Goal: Task Accomplishment & Management: Manage account settings

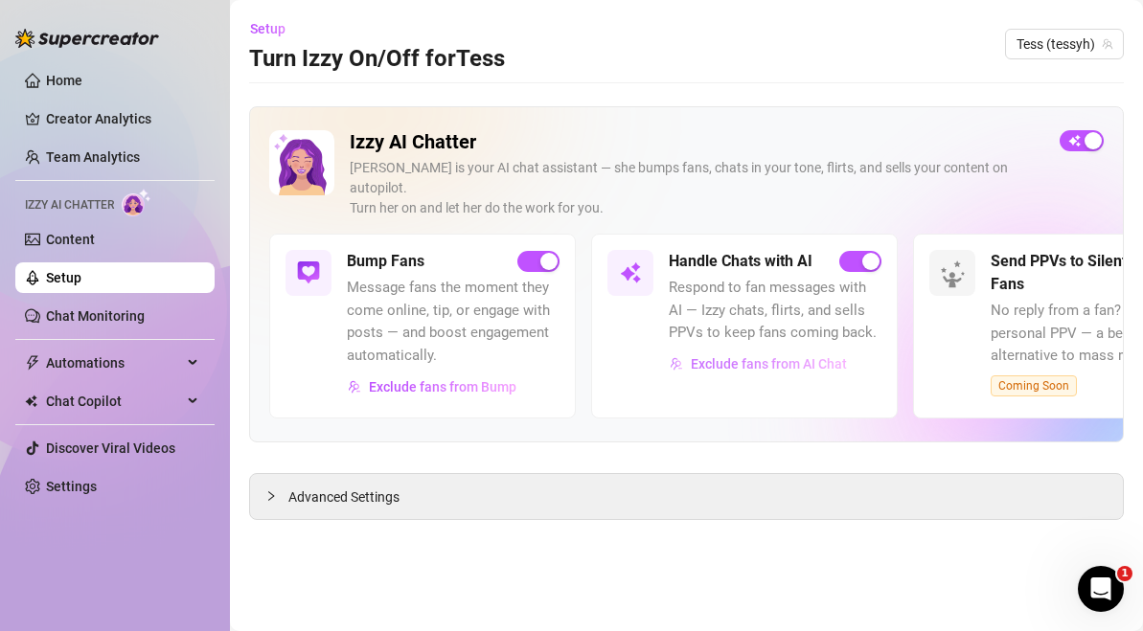
click at [821, 356] on span "Exclude fans from AI Chat" at bounding box center [769, 363] width 156 height 15
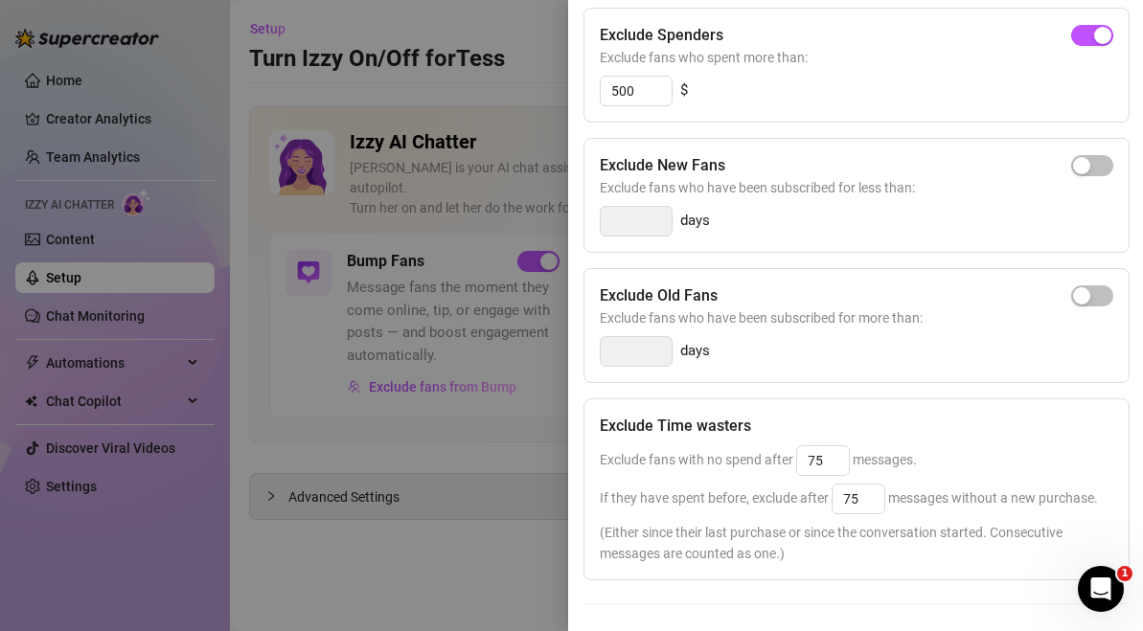
scroll to position [355, 0]
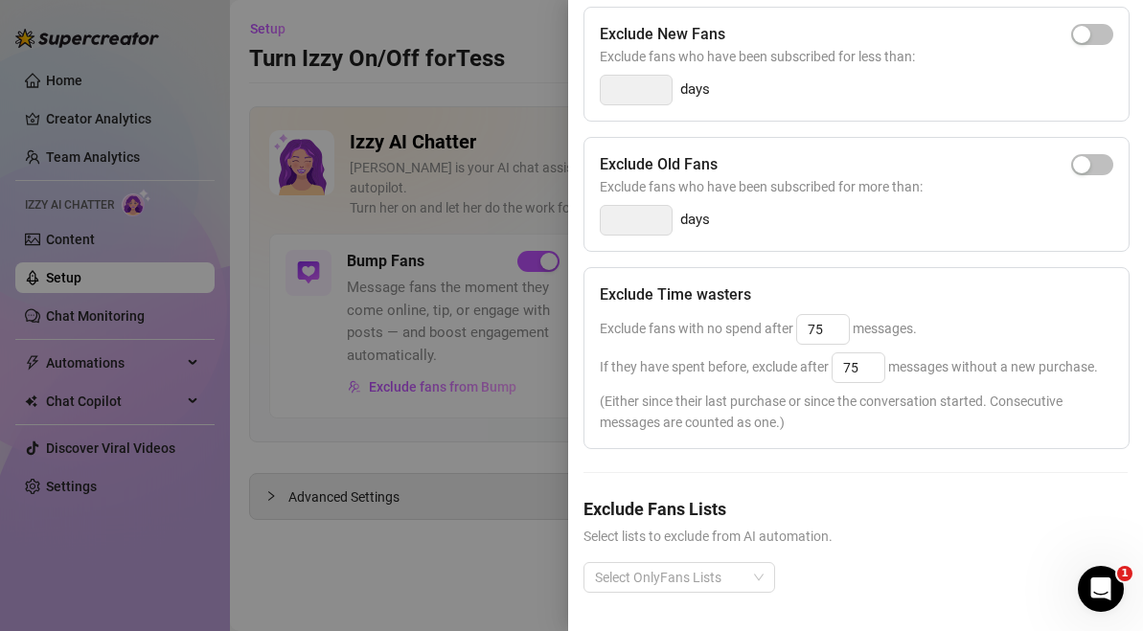
click at [703, 535] on span "Select lists to exclude from AI automation." at bounding box center [855, 536] width 544 height 21
click at [707, 581] on div at bounding box center [669, 577] width 164 height 27
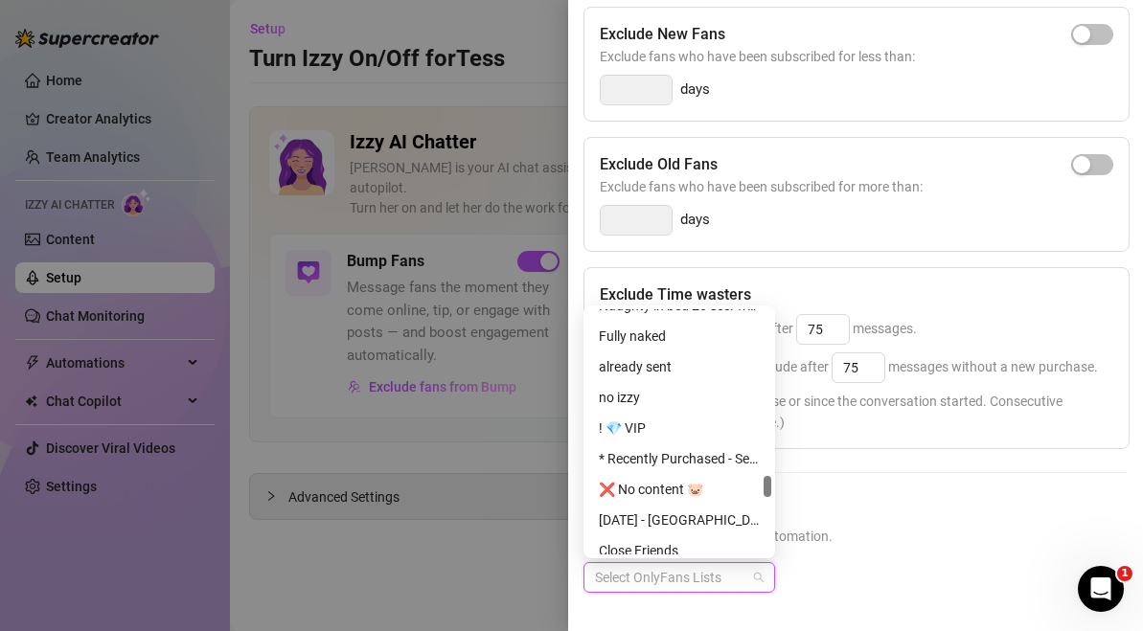
scroll to position [1913, 0]
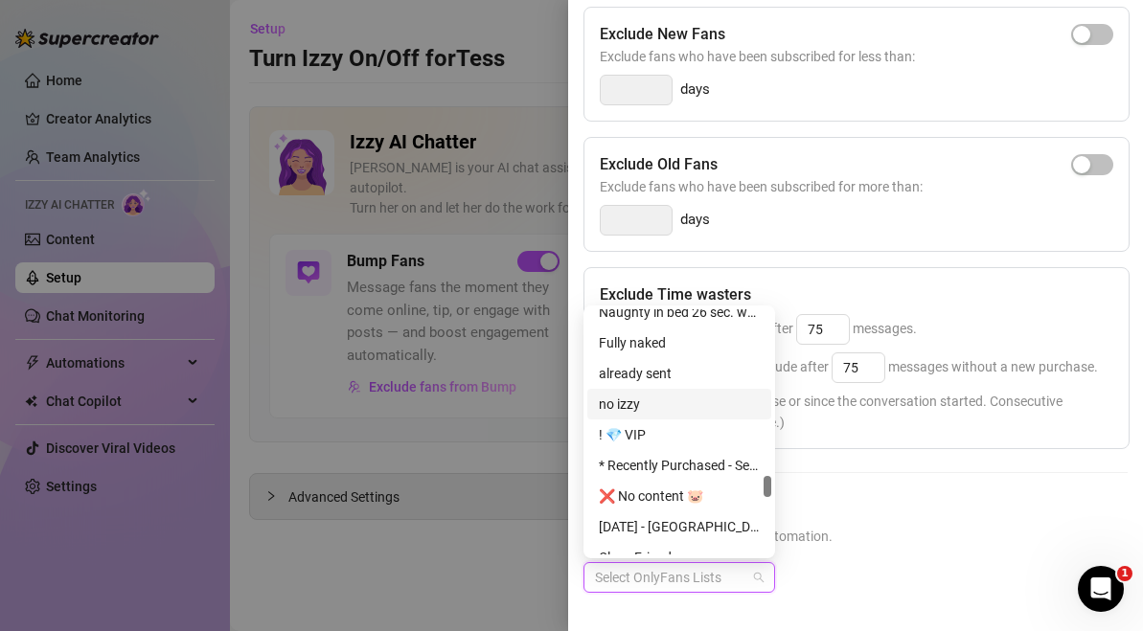
click at [650, 403] on div "no izzy" at bounding box center [679, 404] width 161 height 21
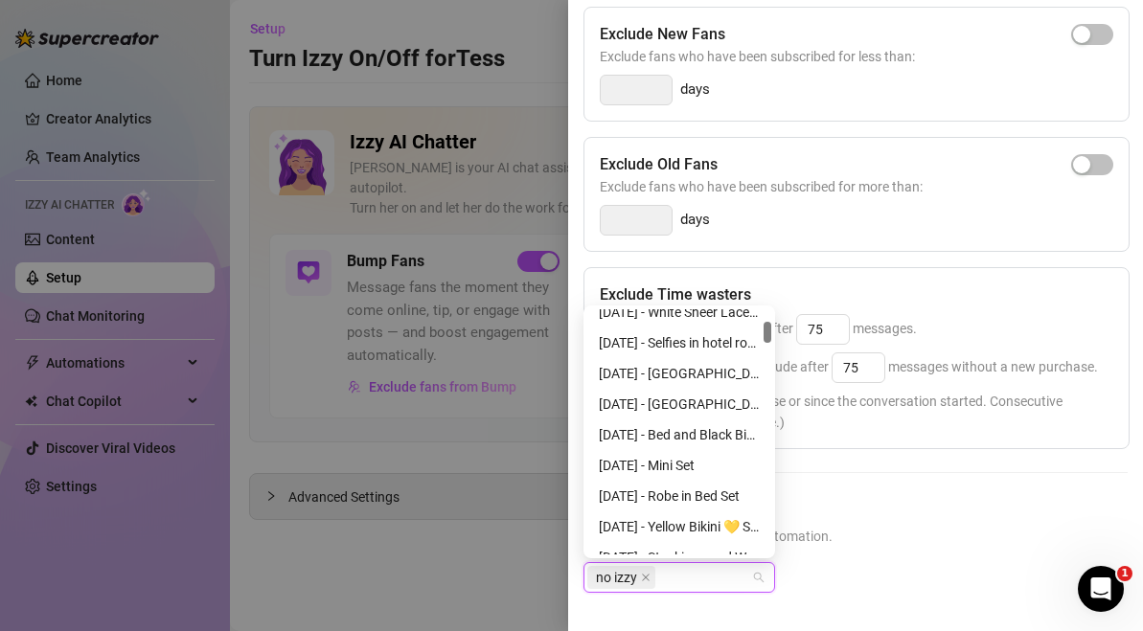
scroll to position [132, 0]
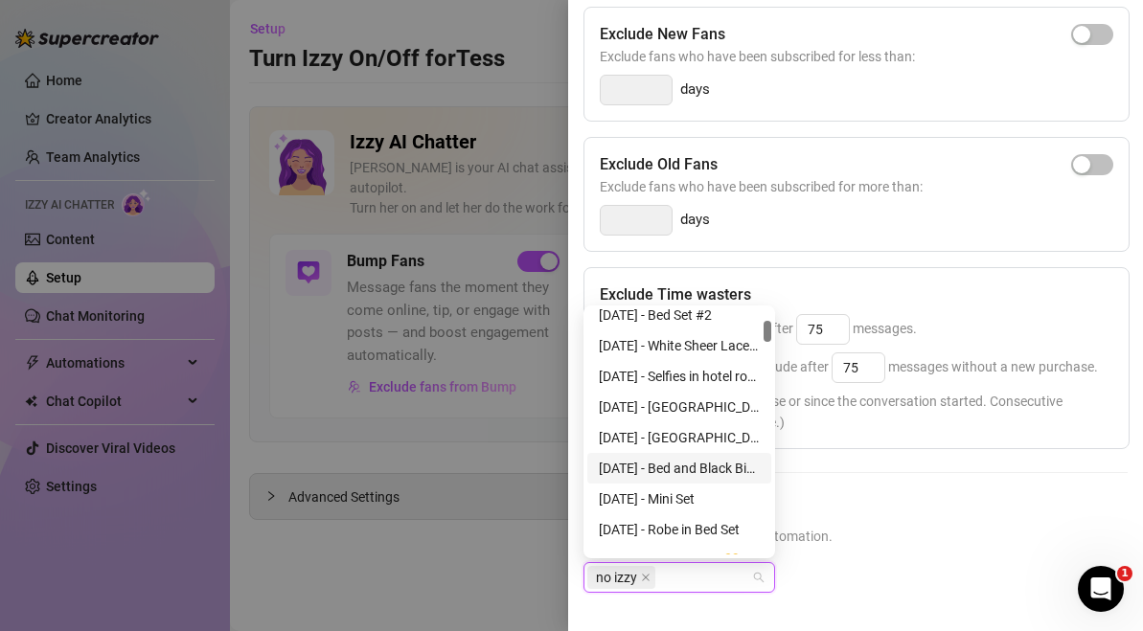
click at [858, 494] on div "Exclude Spenders Exclude fans who spent more than: 500 $ Exclude New Fans Exclu…" at bounding box center [855, 249] width 544 height 747
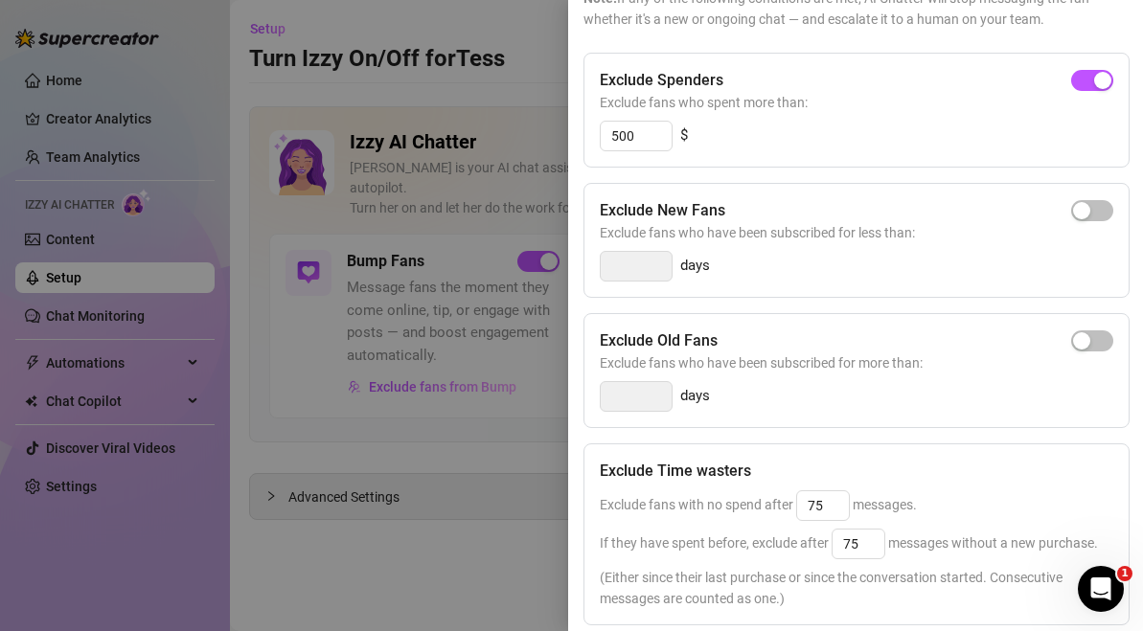
scroll to position [0, 0]
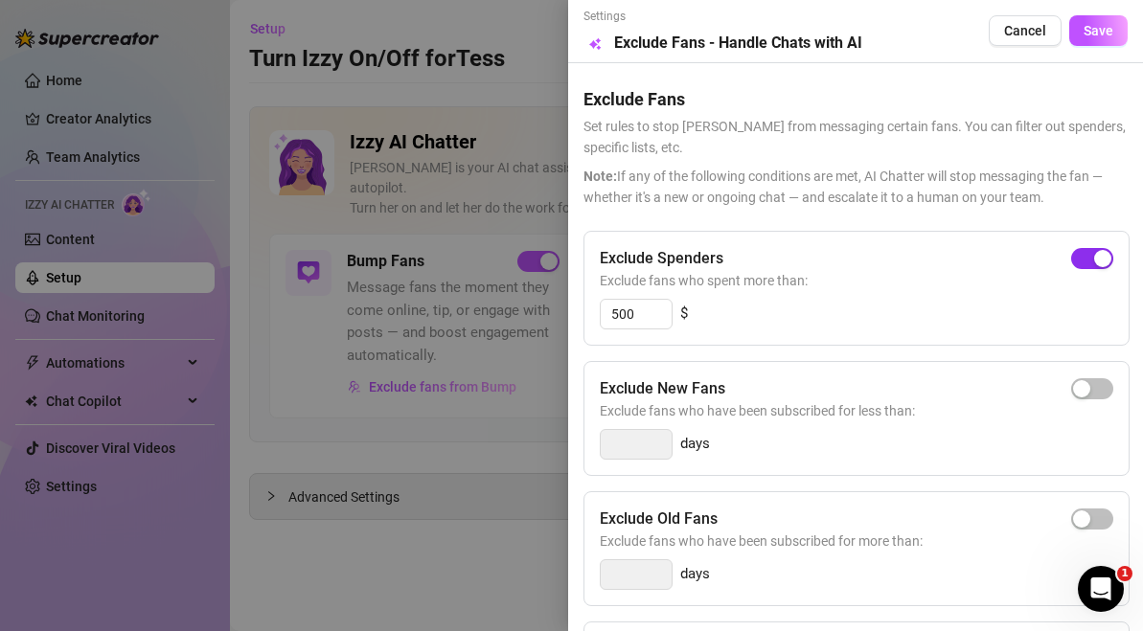
click at [1098, 255] on div "button" at bounding box center [1102, 258] width 17 height 17
click at [1106, 36] on span "Save" at bounding box center [1099, 30] width 30 height 15
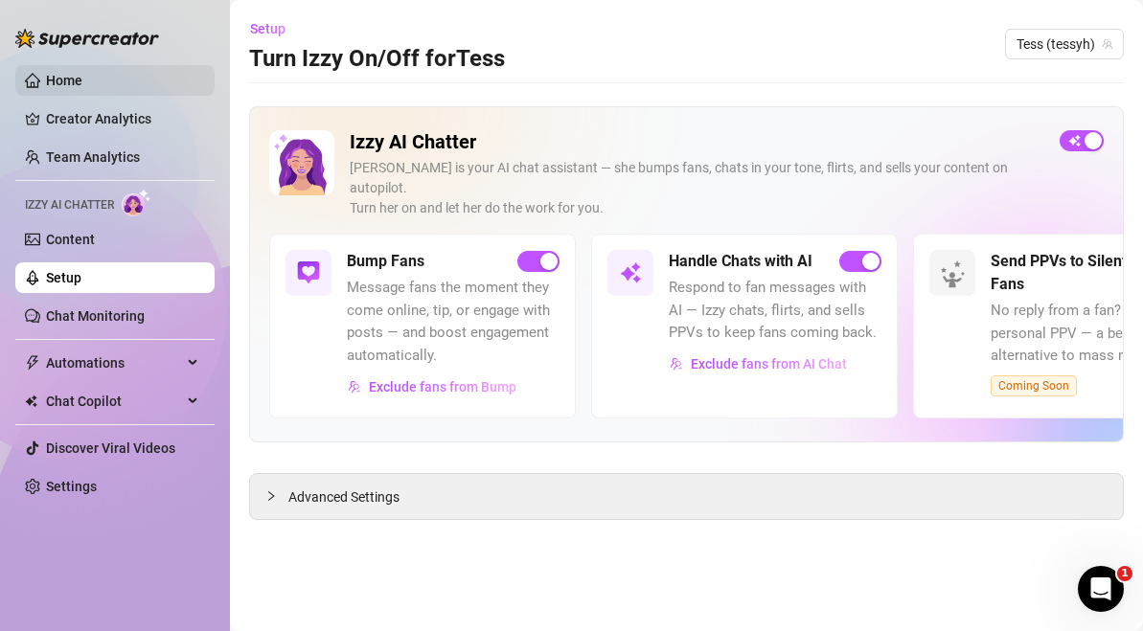
click at [79, 75] on link "Home" at bounding box center [64, 80] width 36 height 15
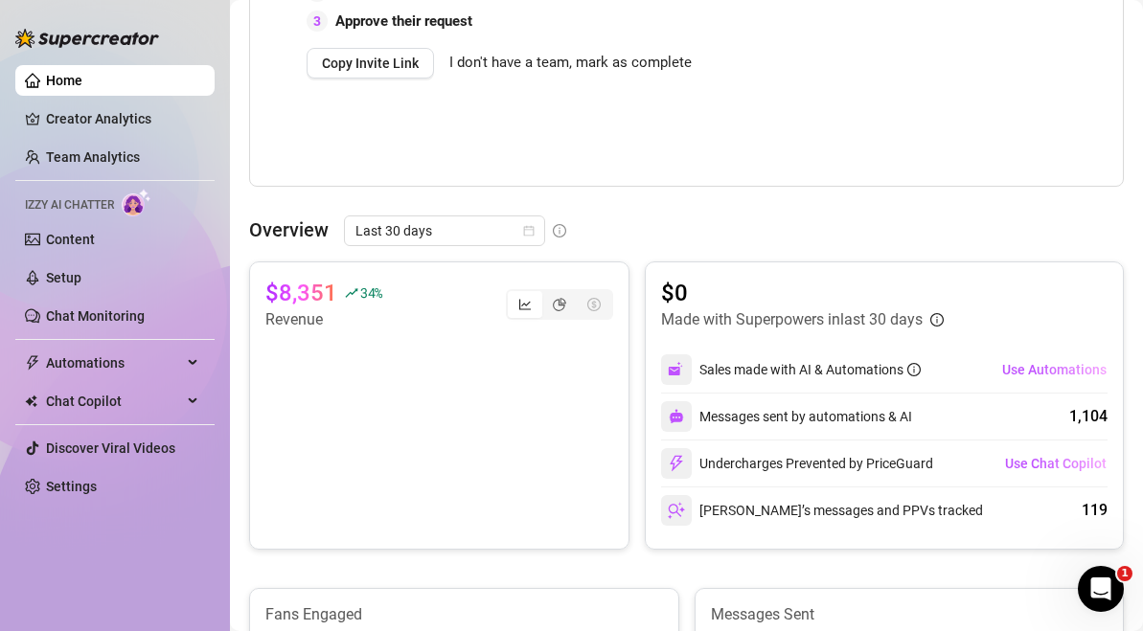
scroll to position [673, 0]
